Goal: Task Accomplishment & Management: Manage account settings

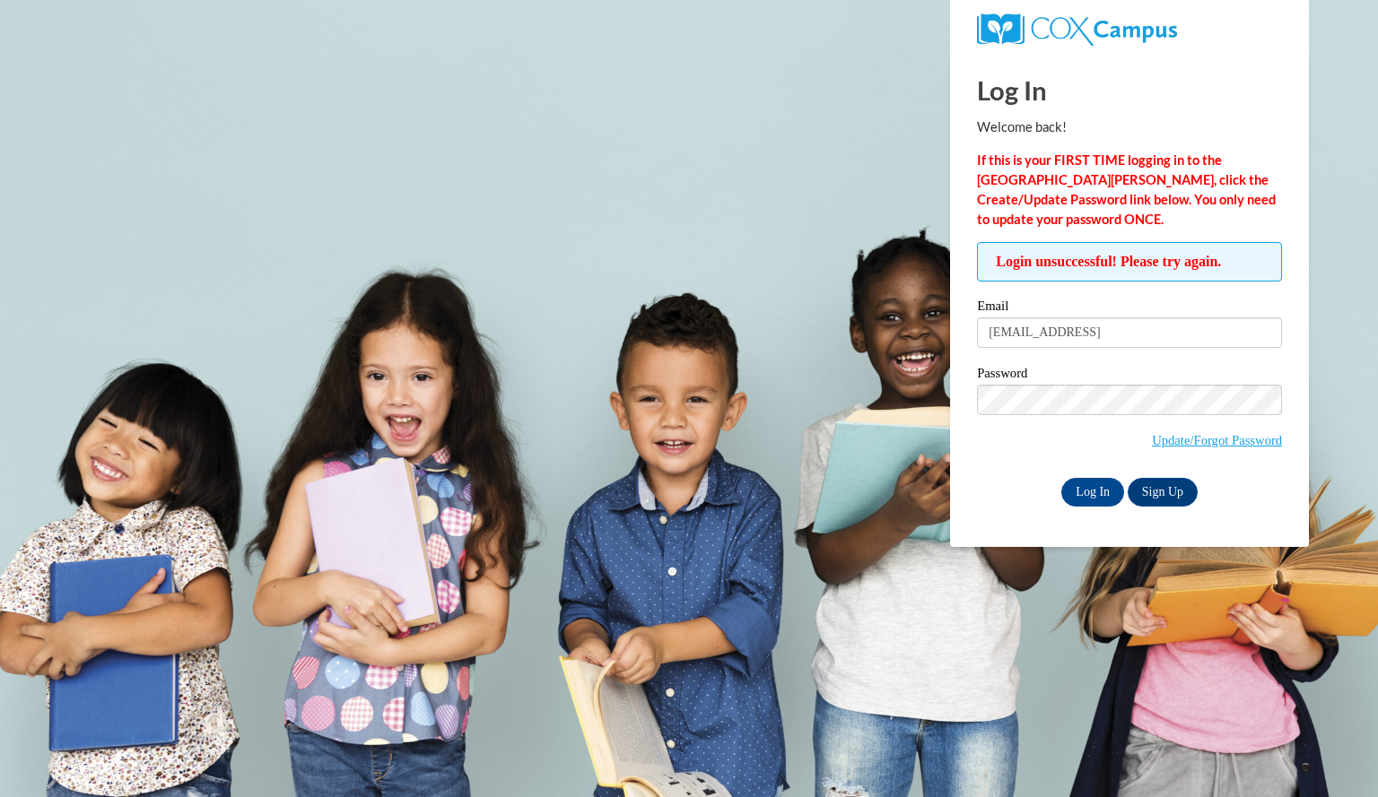
type input "butlertamara@yahoo.cjom"
click at [1061, 478] on input "Log In" at bounding box center [1092, 492] width 63 height 29
click at [1239, 440] on link "Update/Forgot Password" at bounding box center [1217, 440] width 130 height 14
click at [1214, 440] on link "Update/Forgot Password" at bounding box center [1217, 440] width 130 height 14
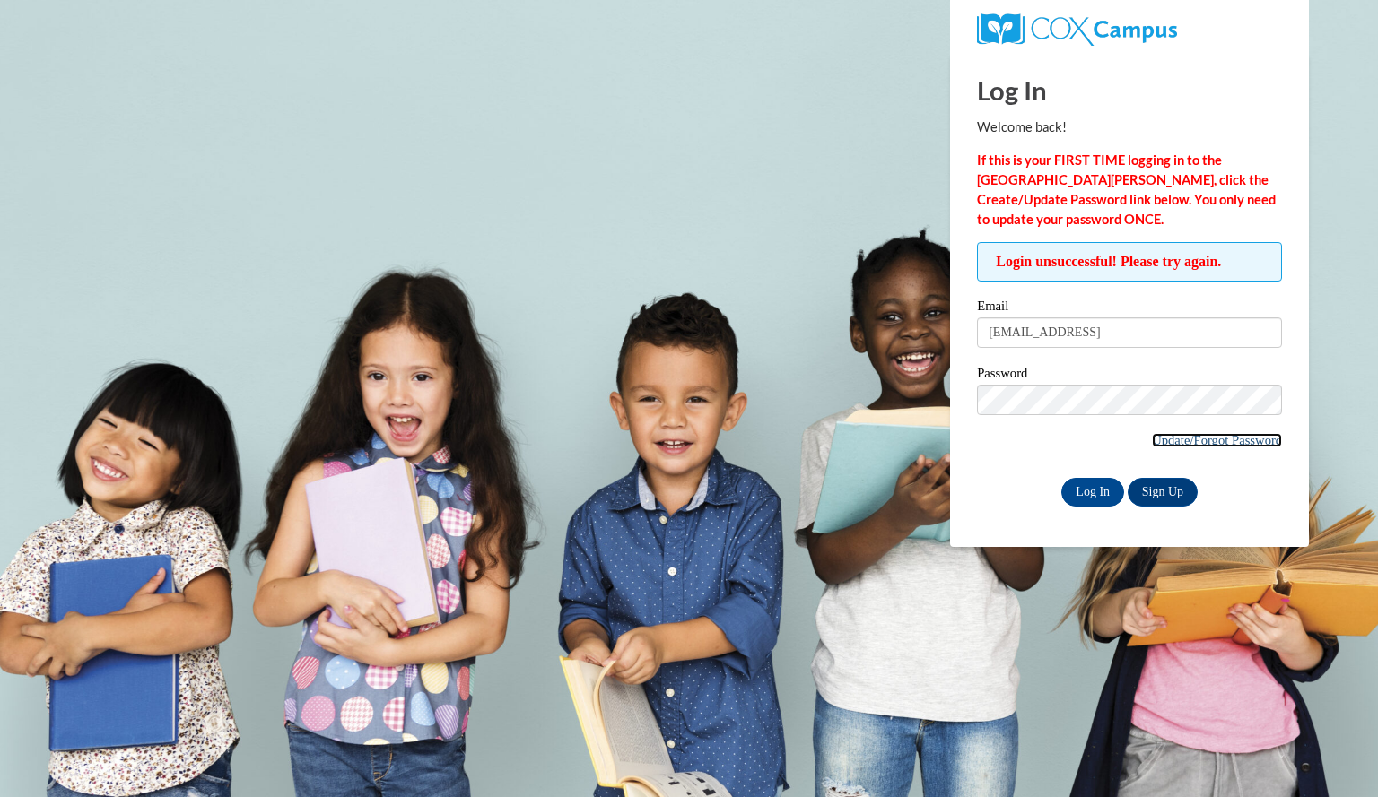
click at [1214, 440] on link "Update/Forgot Password" at bounding box center [1217, 440] width 130 height 14
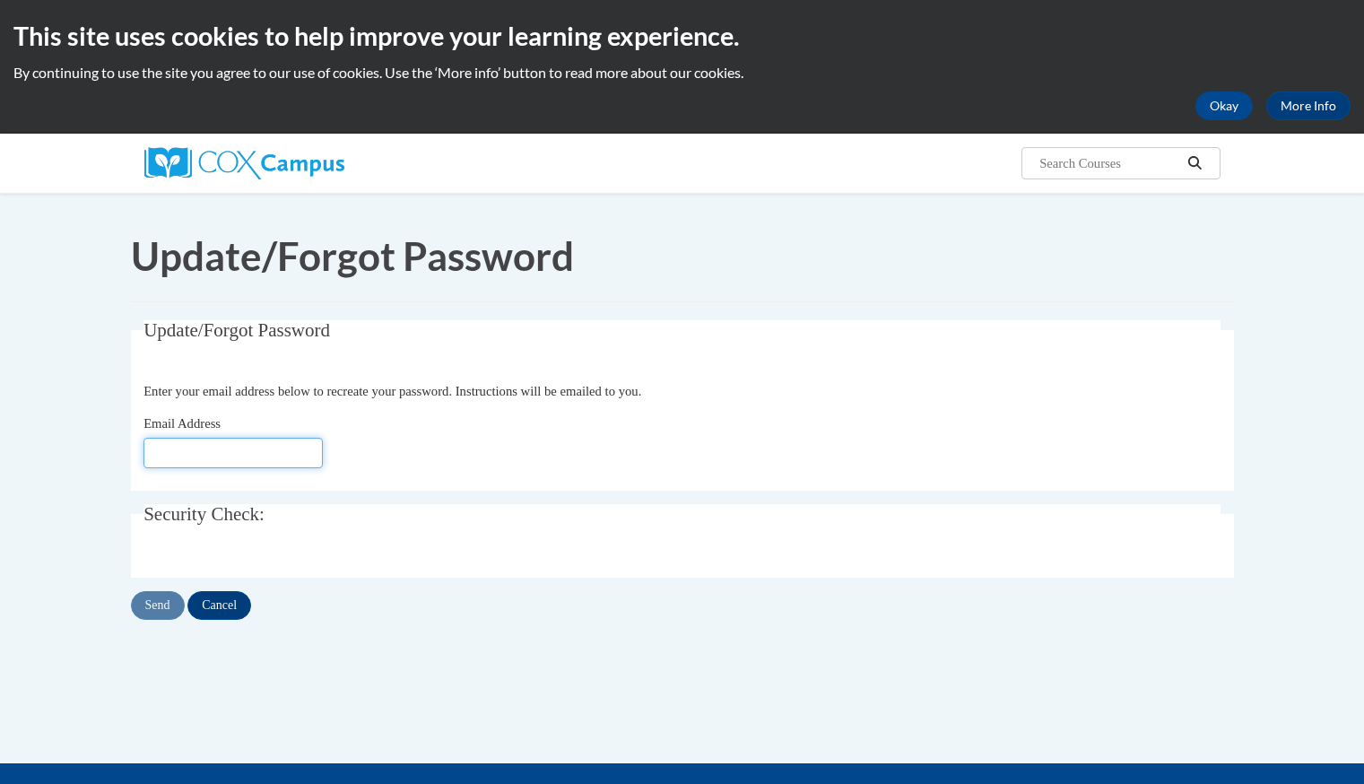
click at [246, 438] on input "Email Address" at bounding box center [233, 453] width 179 height 30
type input "[EMAIL_ADDRESS][DOMAIN_NAME]"
click button "Refresh captcha" at bounding box center [0, 0] width 0 height 0
click at [200, 763] on div at bounding box center [682, 774] width 1364 height 22
click at [199, 591] on div "Send Cancel" at bounding box center [682, 605] width 1103 height 29
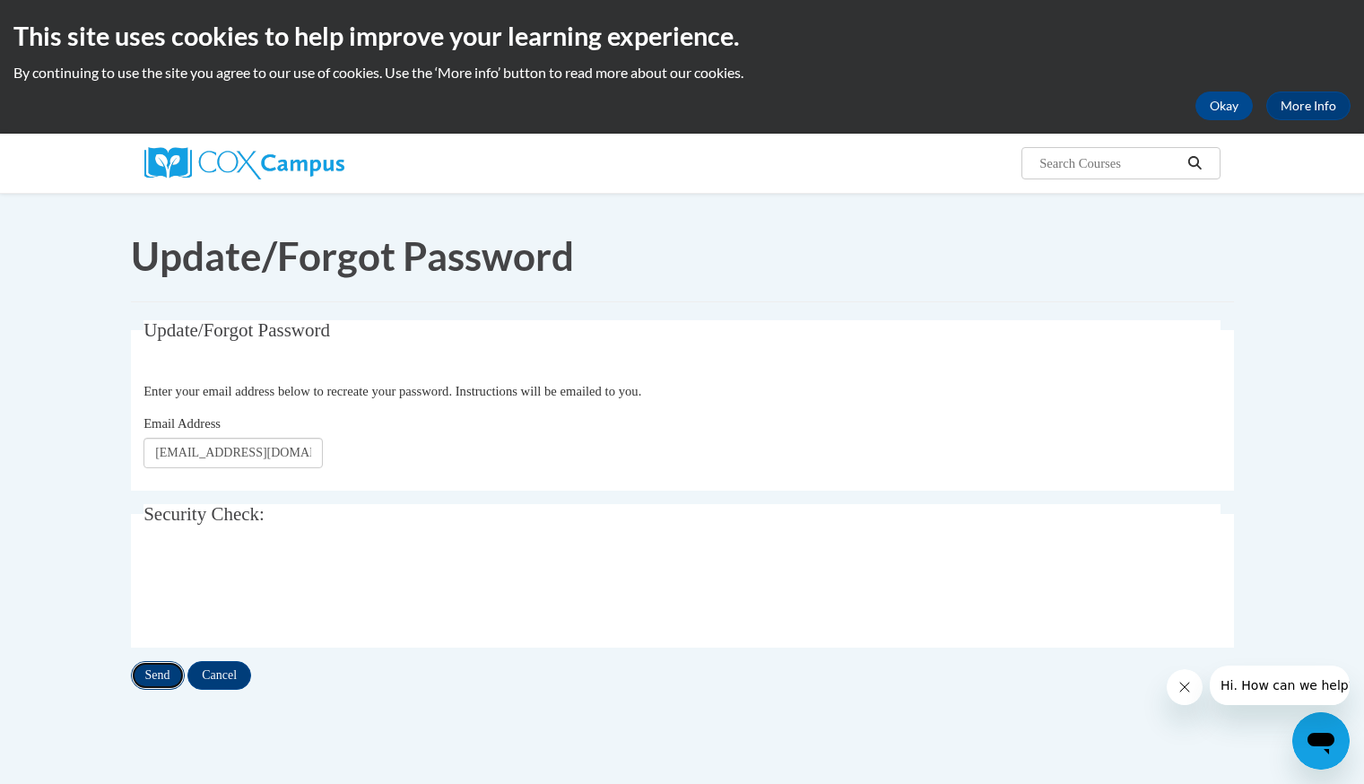
click at [185, 661] on input "Send" at bounding box center [158, 675] width 54 height 29
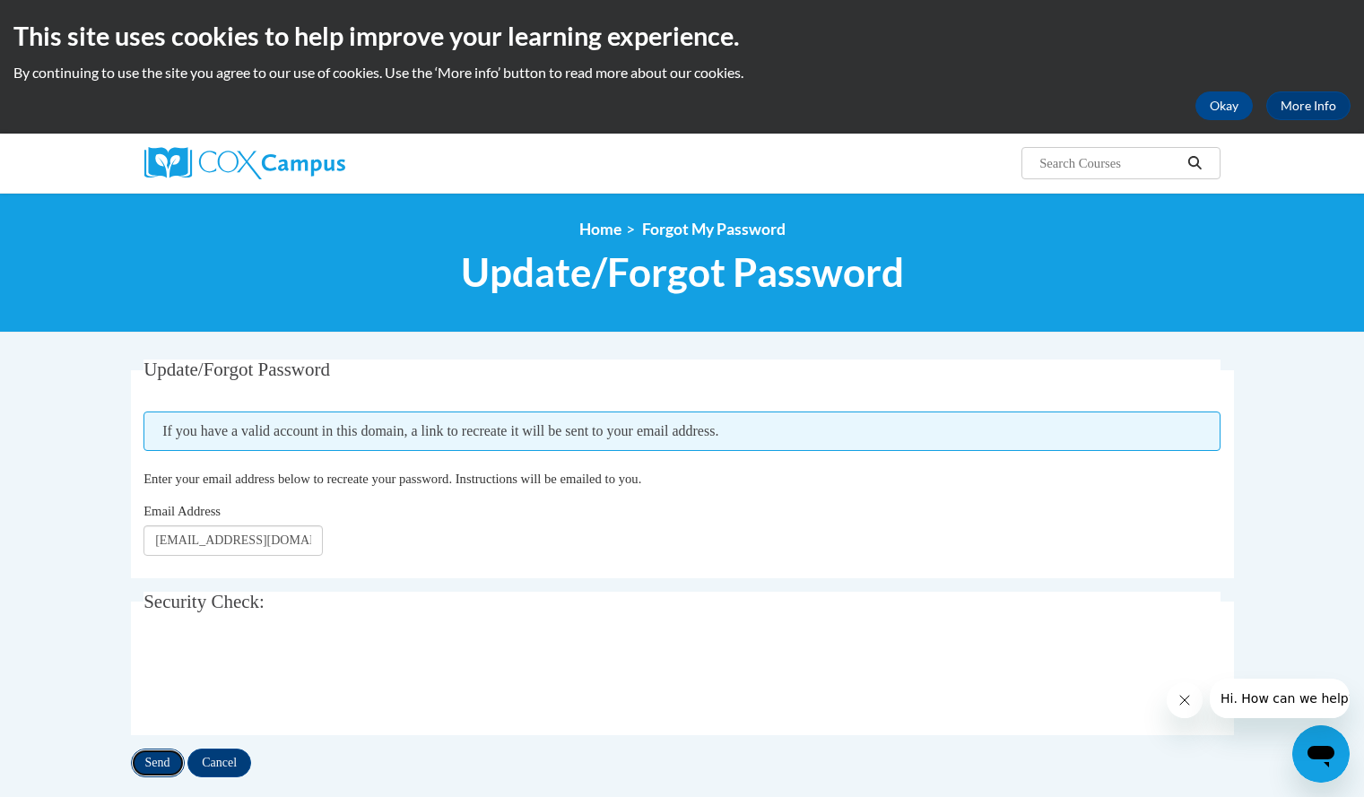
click at [152, 769] on input "Send" at bounding box center [158, 763] width 54 height 29
click at [1297, 531] on body "This site uses cookies to help improve your learning experience. By continuing …" at bounding box center [682, 608] width 1364 height 1216
click at [1222, 116] on button "Okay" at bounding box center [1224, 105] width 57 height 29
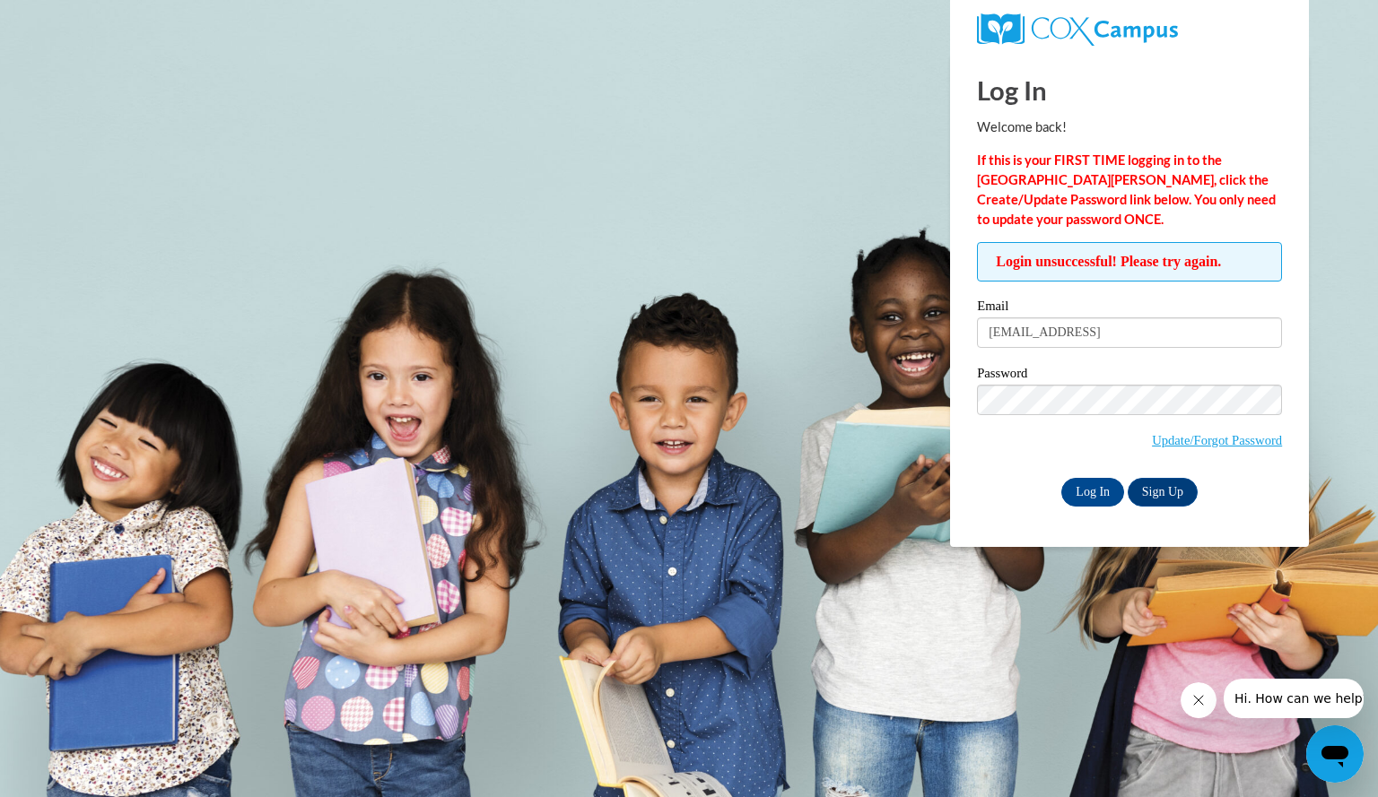
click at [1035, 452] on span "Update/Forgot Password" at bounding box center [1129, 422] width 305 height 74
click at [1091, 485] on input "Log In" at bounding box center [1092, 492] width 63 height 29
click at [1041, 431] on span "Update/Forgot Password" at bounding box center [1129, 422] width 305 height 74
click at [1085, 485] on input "Log In" at bounding box center [1092, 492] width 63 height 29
